Goal: Information Seeking & Learning: Learn about a topic

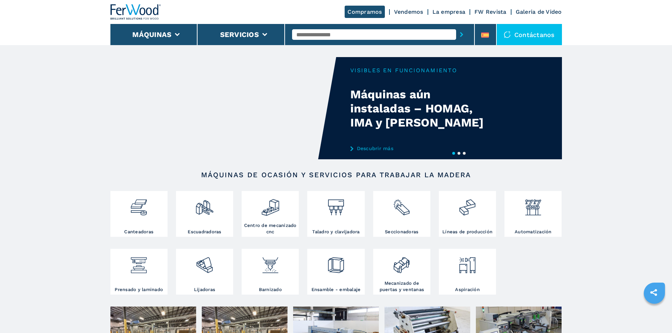
click at [401, 108] on div "Your browser does not support the video tag." at bounding box center [336, 108] width 452 height 102
click at [362, 148] on link "Descubrir más" at bounding box center [419, 149] width 138 height 6
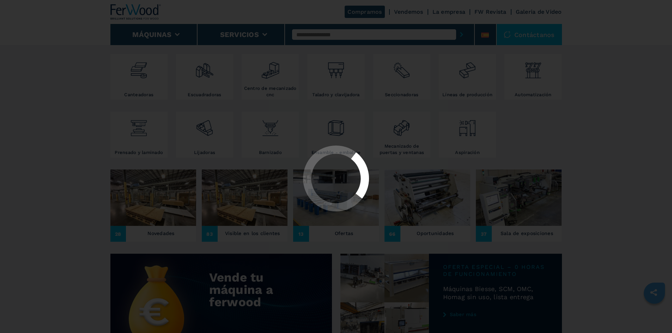
scroll to position [141, 0]
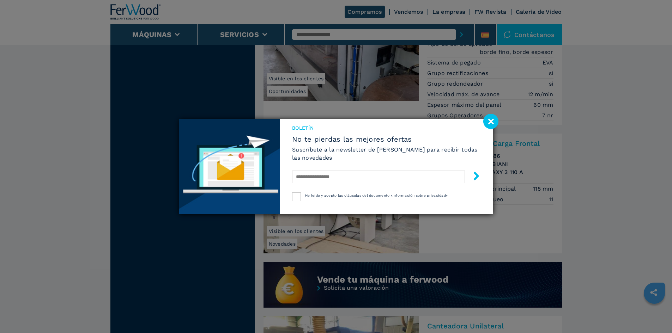
scroll to position [529, 0]
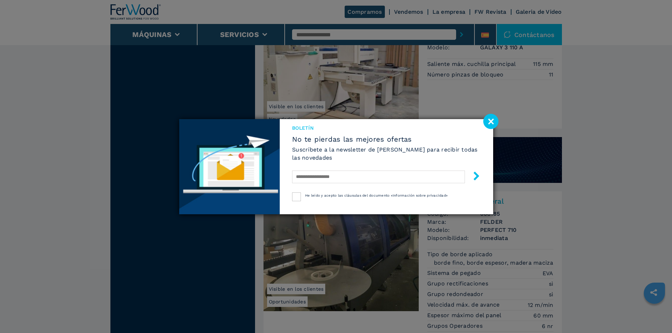
click at [495, 125] on image at bounding box center [490, 121] width 15 height 15
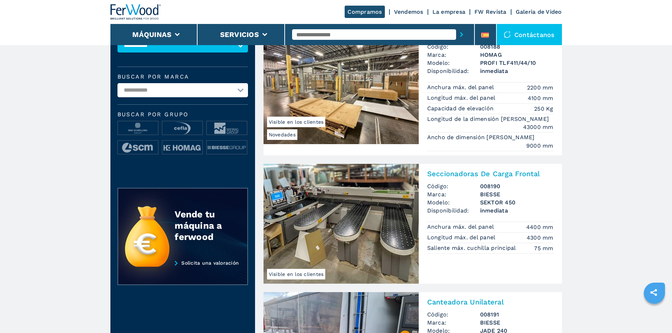
scroll to position [0, 0]
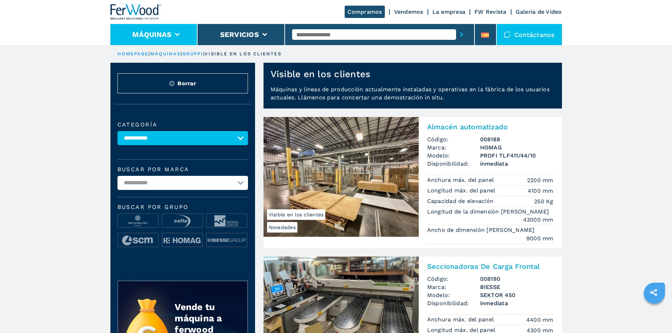
click at [159, 36] on button "Máquinas" at bounding box center [151, 34] width 39 height 8
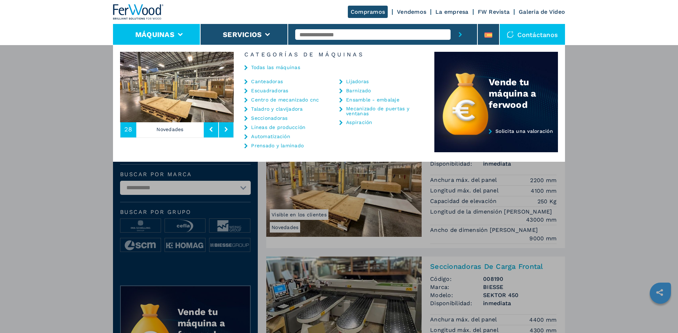
click at [274, 83] on link "Canteadoras" at bounding box center [267, 81] width 32 height 5
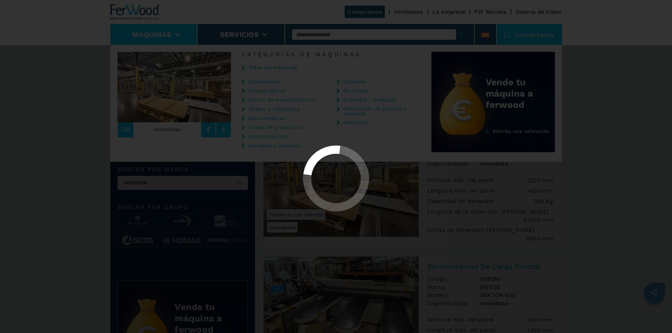
select select "**********"
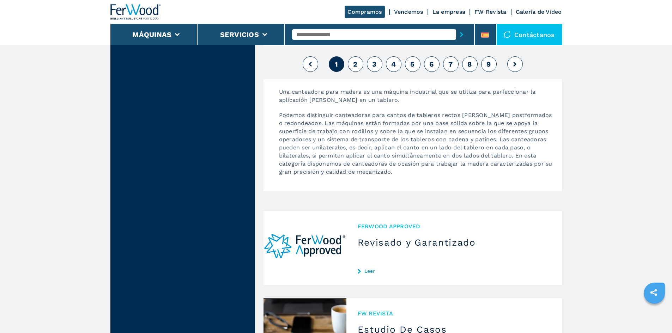
scroll to position [2011, 0]
